Goal: Task Accomplishment & Management: Use online tool/utility

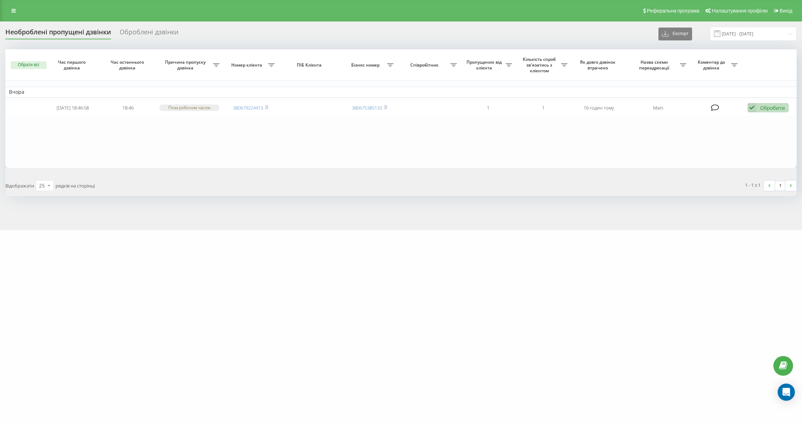
click at [138, 32] on div "Оброблені дзвінки" at bounding box center [149, 33] width 59 height 11
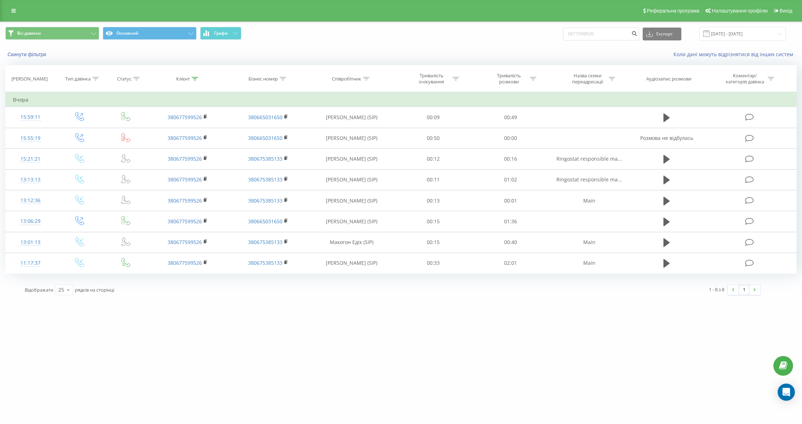
click at [194, 77] on icon at bounding box center [194, 79] width 6 height 4
click at [15, 6] on link at bounding box center [13, 11] width 13 height 10
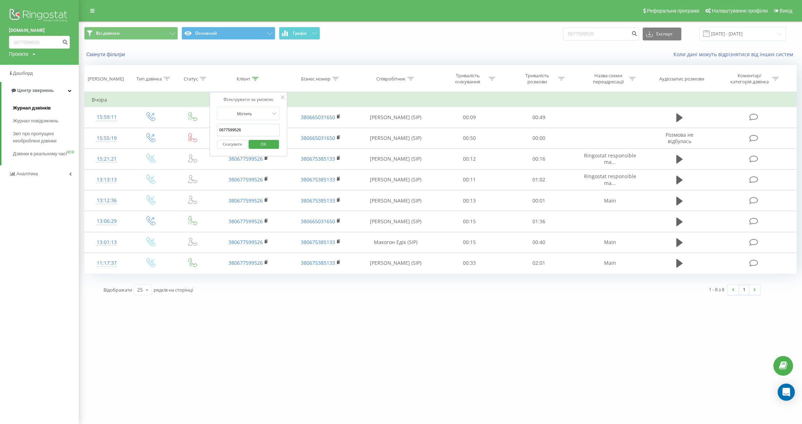
click at [45, 106] on span "Журнал дзвінків" at bounding box center [32, 108] width 38 height 7
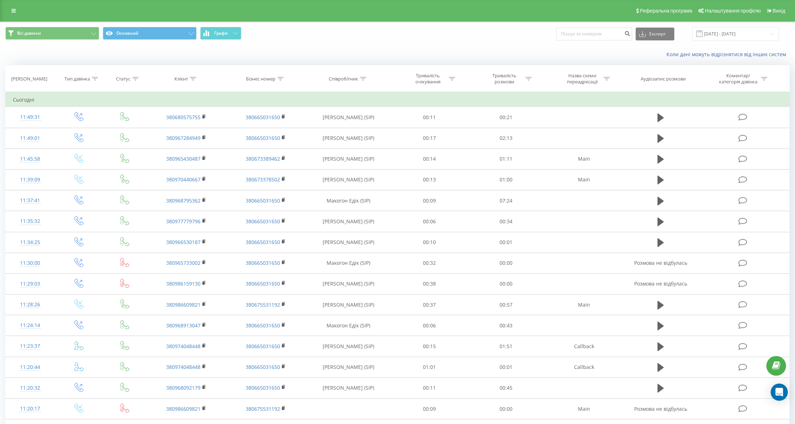
click at [194, 79] on icon at bounding box center [193, 79] width 6 height 4
paste input "0 97 044 0667"
type input "0 97 044 0667"
click at [201, 146] on span "OK" at bounding box center [201, 144] width 20 height 11
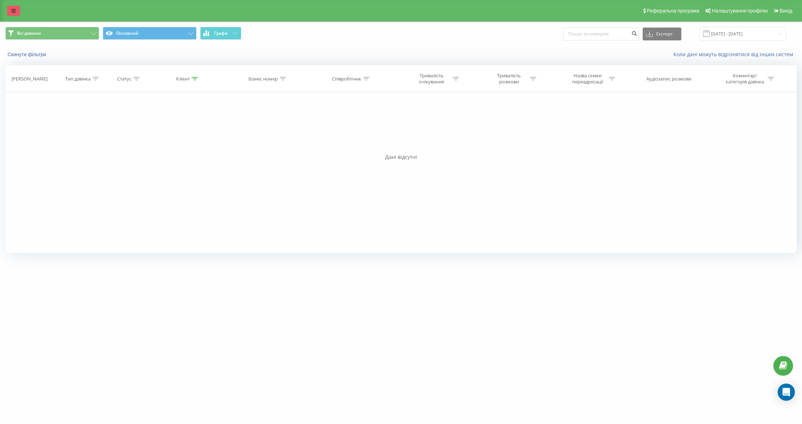
click at [15, 11] on icon at bounding box center [13, 10] width 4 height 5
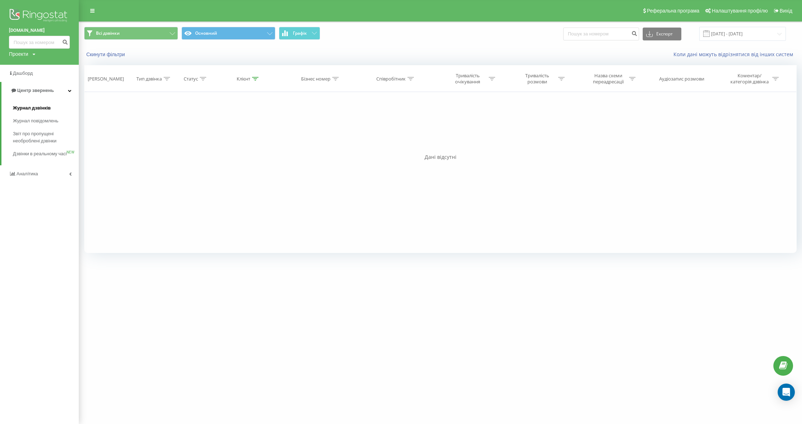
click at [44, 110] on span "Журнал дзвінків" at bounding box center [32, 108] width 38 height 7
